Goal: Task Accomplishment & Management: Manage account settings

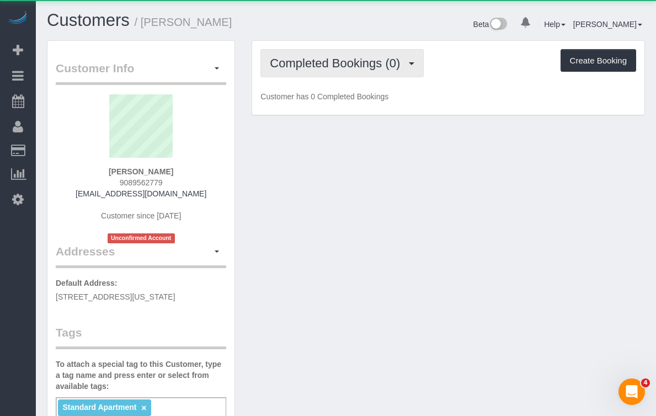
click at [323, 65] on span "Completed Bookings (0)" at bounding box center [338, 63] width 136 height 14
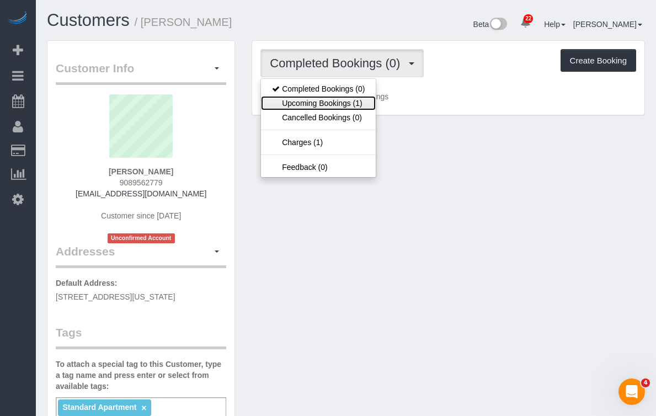
click at [318, 98] on link "Upcoming Bookings (1)" at bounding box center [318, 103] width 115 height 14
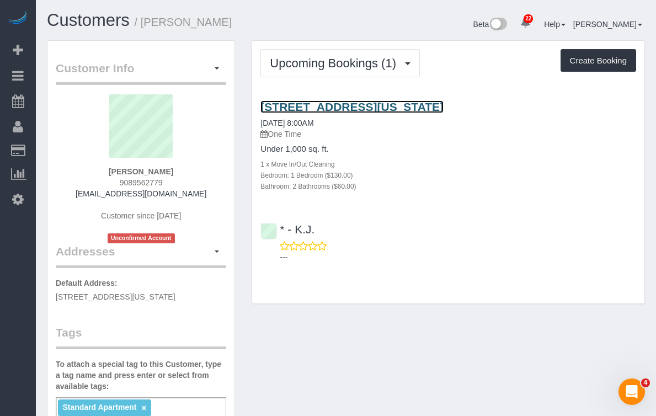
click at [335, 101] on link "[STREET_ADDRESS][US_STATE]" at bounding box center [352, 106] width 183 height 13
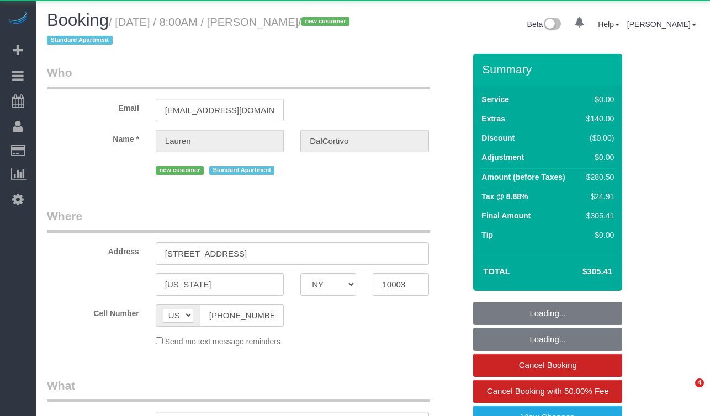
select select "NY"
select select "object:748"
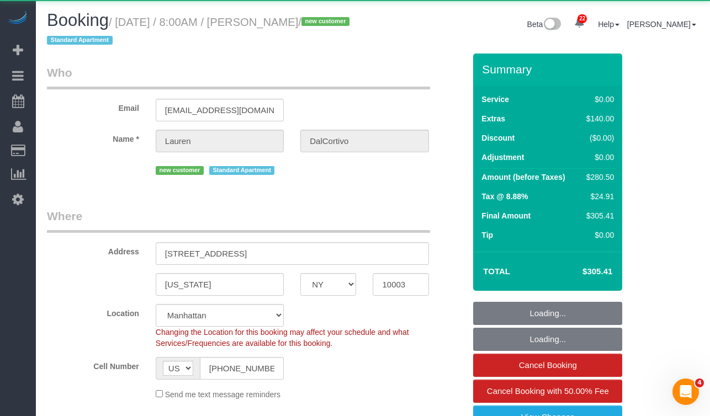
select select "string:stripe-pm_1S6wU84VGloSiKo7ZpRxZV6h"
select select "1"
select select "2"
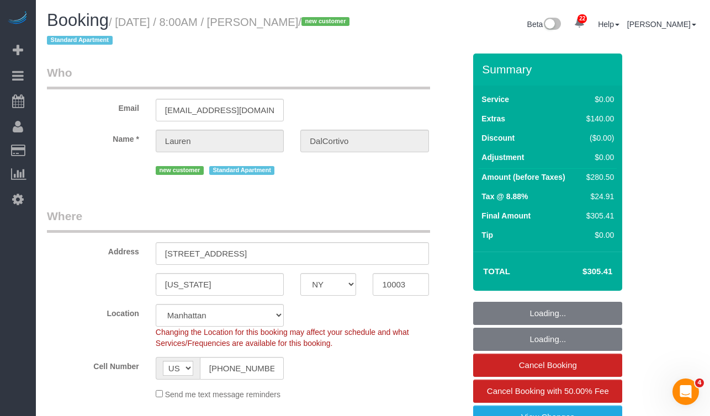
select select "object:923"
select select "spot1"
select select "number:56"
select select "number:90"
select select "number:15"
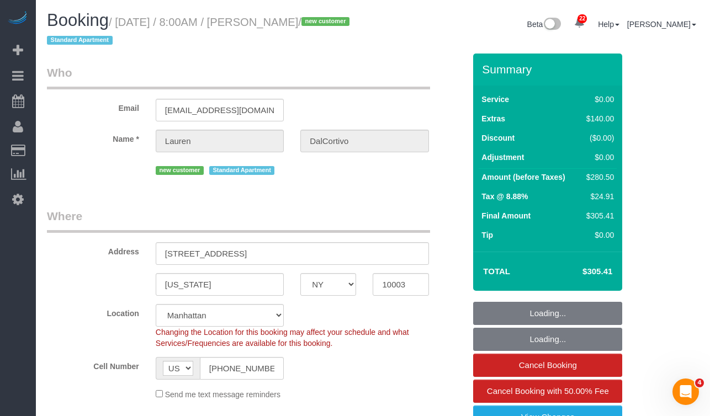
select select "number:5"
select select "1"
select select "2"
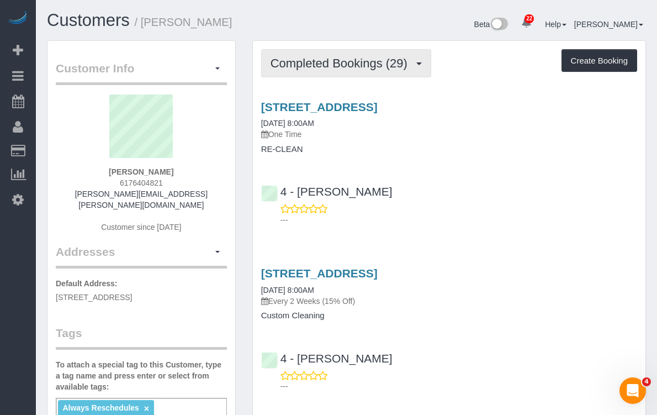
click at [268, 60] on button "Completed Bookings (29)" at bounding box center [346, 63] width 170 height 28
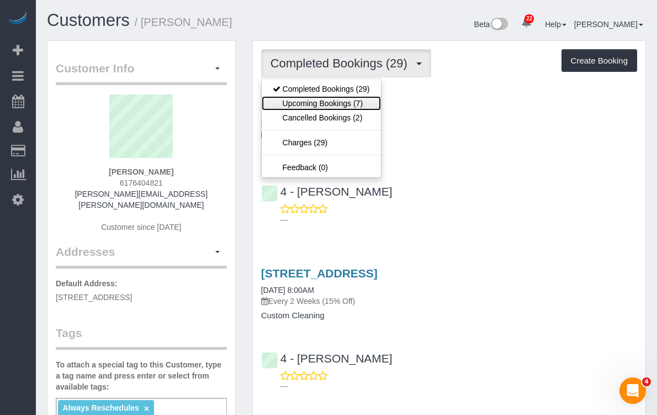
click at [321, 107] on link "Upcoming Bookings (7)" at bounding box center [321, 103] width 119 height 14
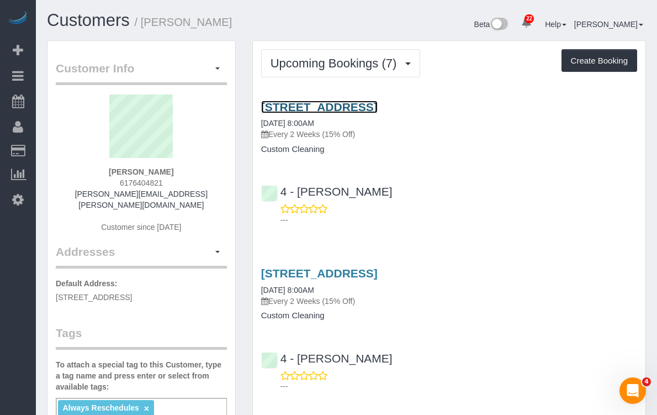
click at [325, 104] on link "85 East India Row, 24c, Boston, MA 02110" at bounding box center [319, 106] width 116 height 13
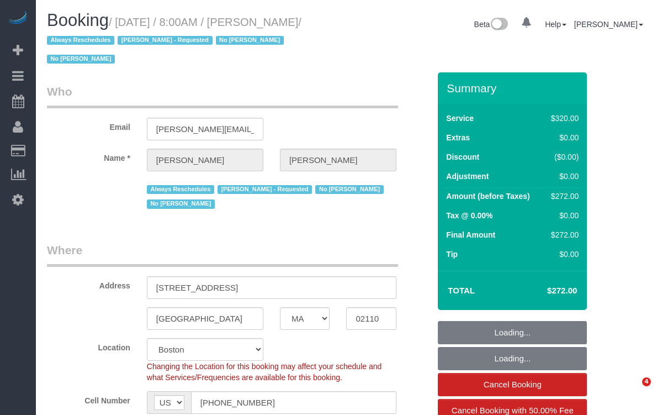
select select "MA"
select select "2"
select select "spot42"
select select "number:89"
select select "number:90"
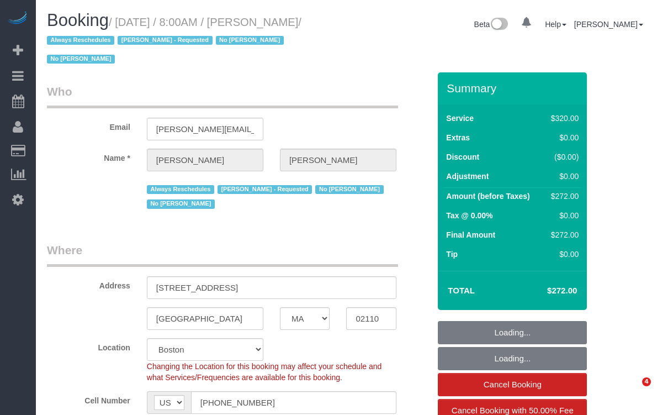
select select "number:15"
select select "number:6"
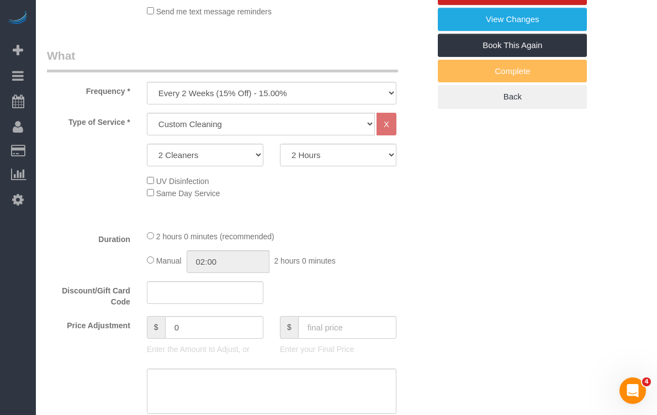
scroll to position [418, 0]
